Goal: Transaction & Acquisition: Download file/media

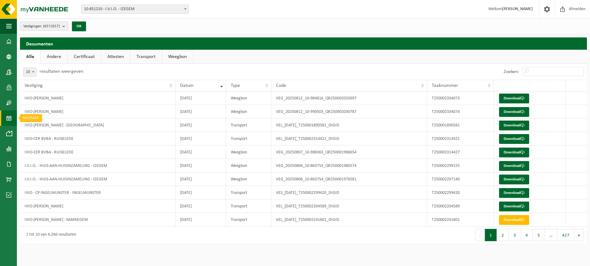
click at [8, 115] on span at bounding box center [9, 118] width 6 height 15
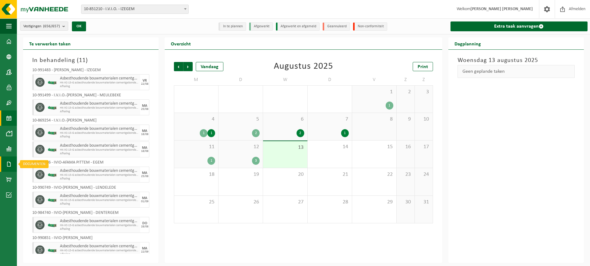
click at [15, 163] on link "Documenten" at bounding box center [8, 164] width 17 height 15
click at [42, 178] on span "Documenten" at bounding box center [47, 178] width 23 height 12
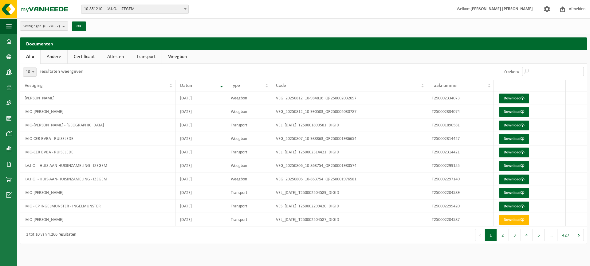
click at [533, 72] on input "Zoeken:" at bounding box center [553, 71] width 62 height 9
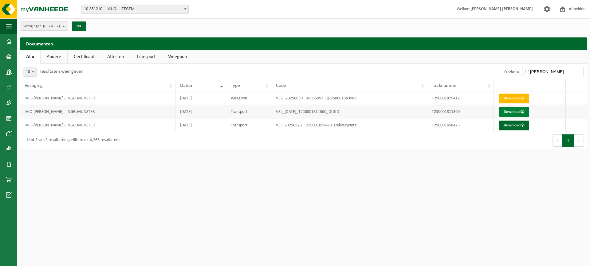
type input "debby"
click at [518, 111] on link "Download" at bounding box center [514, 112] width 30 height 10
click at [504, 123] on link "Download" at bounding box center [514, 126] width 30 height 10
click at [7, 120] on span at bounding box center [9, 118] width 6 height 15
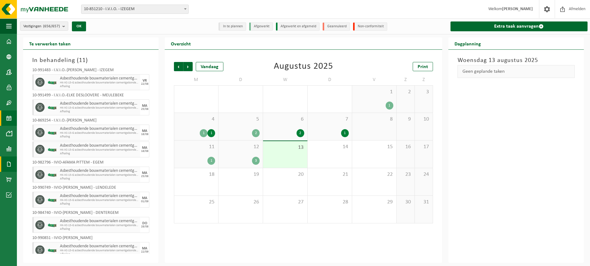
click at [11, 162] on span at bounding box center [9, 164] width 6 height 15
click at [7, 146] on span at bounding box center [9, 148] width 6 height 15
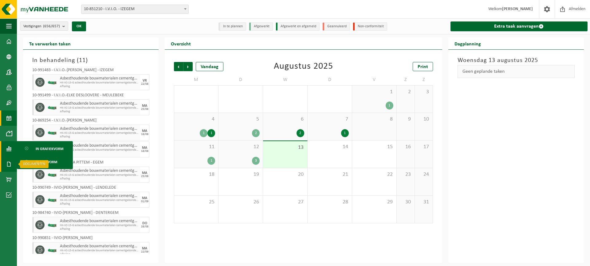
click at [6, 164] on link "Documenten" at bounding box center [8, 164] width 17 height 15
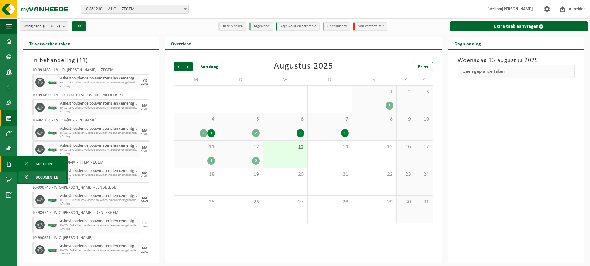
click at [34, 176] on link "Documenten" at bounding box center [42, 177] width 48 height 12
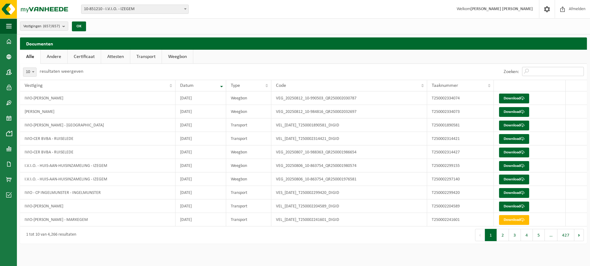
click at [555, 74] on input "Zoeken:" at bounding box center [553, 71] width 62 height 9
type input "v"
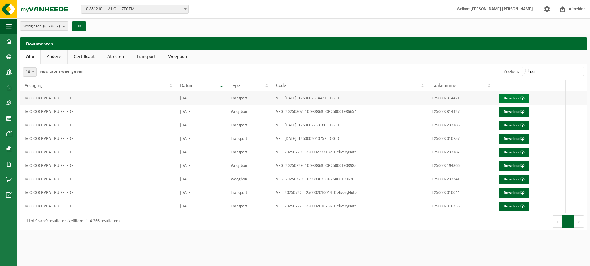
click at [499, 96] on link "Download" at bounding box center [514, 99] width 30 height 10
click at [508, 112] on link "Download" at bounding box center [514, 112] width 30 height 10
click at [504, 111] on link "Download" at bounding box center [514, 112] width 30 height 10
click at [507, 124] on link "Download" at bounding box center [514, 126] width 30 height 10
click at [517, 141] on link "Download" at bounding box center [514, 139] width 30 height 10
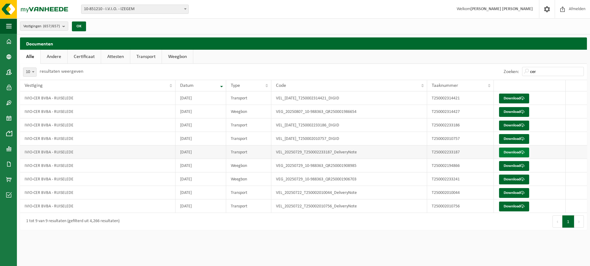
click at [508, 150] on link "Download" at bounding box center [514, 153] width 30 height 10
click at [520, 166] on link "Download" at bounding box center [514, 166] width 30 height 10
click at [511, 193] on link "Download" at bounding box center [514, 193] width 30 height 10
click at [517, 208] on link "Download" at bounding box center [514, 207] width 30 height 10
drag, startPoint x: 544, startPoint y: 72, endPoint x: 518, endPoint y: 72, distance: 26.7
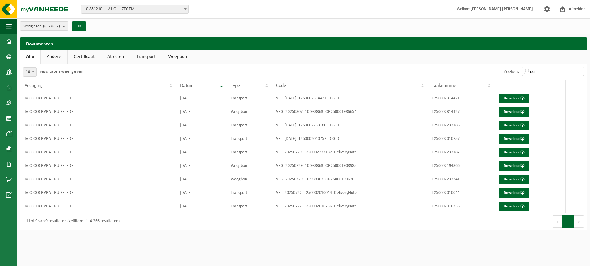
click at [518, 72] on div "Zoeken: cer" at bounding box center [543, 72] width 86 height 16
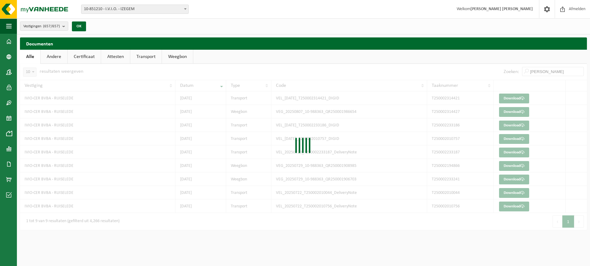
type input "[PERSON_NAME]"
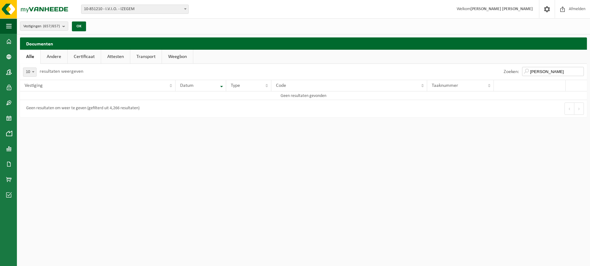
drag, startPoint x: 561, startPoint y: 69, endPoint x: 507, endPoint y: 66, distance: 54.1
click at [509, 66] on div "Zoeken: [PERSON_NAME]" at bounding box center [543, 72] width 86 height 16
drag, startPoint x: 552, startPoint y: 73, endPoint x: 491, endPoint y: 73, distance: 61.4
click at [497, 72] on div "Zoeken: [PERSON_NAME]" at bounding box center [444, 72] width 283 height 16
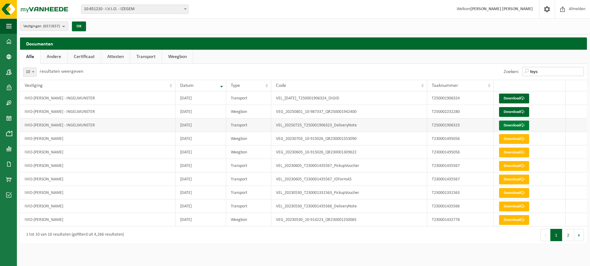
type input "feys"
click at [506, 124] on link "Download" at bounding box center [514, 126] width 30 height 10
click at [505, 110] on link "Download" at bounding box center [514, 112] width 30 height 10
click at [509, 98] on link "Download" at bounding box center [514, 99] width 30 height 10
click at [505, 97] on link "Download" at bounding box center [514, 99] width 30 height 10
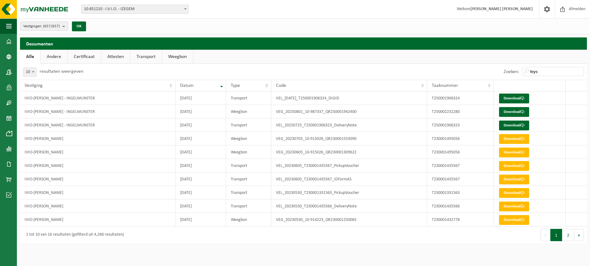
drag, startPoint x: 544, startPoint y: 76, endPoint x: 540, endPoint y: 70, distance: 7.9
click at [543, 75] on div "Zoeken: feys" at bounding box center [543, 72] width 86 height 16
drag, startPoint x: 540, startPoint y: 70, endPoint x: 510, endPoint y: 73, distance: 29.6
click at [510, 72] on div "Zoeken: feys" at bounding box center [543, 72] width 86 height 16
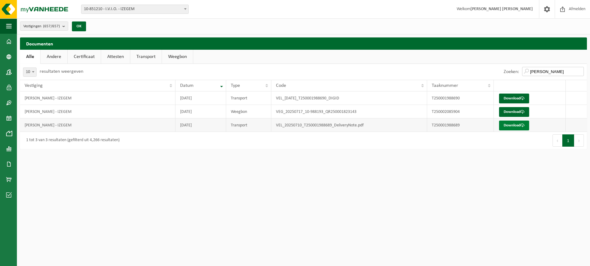
type input "[PERSON_NAME]"
click at [508, 127] on link "Download" at bounding box center [514, 126] width 30 height 10
click at [508, 114] on link "Download" at bounding box center [514, 112] width 30 height 10
click at [516, 97] on link "Download" at bounding box center [514, 99] width 30 height 10
